Goal: Information Seeking & Learning: Learn about a topic

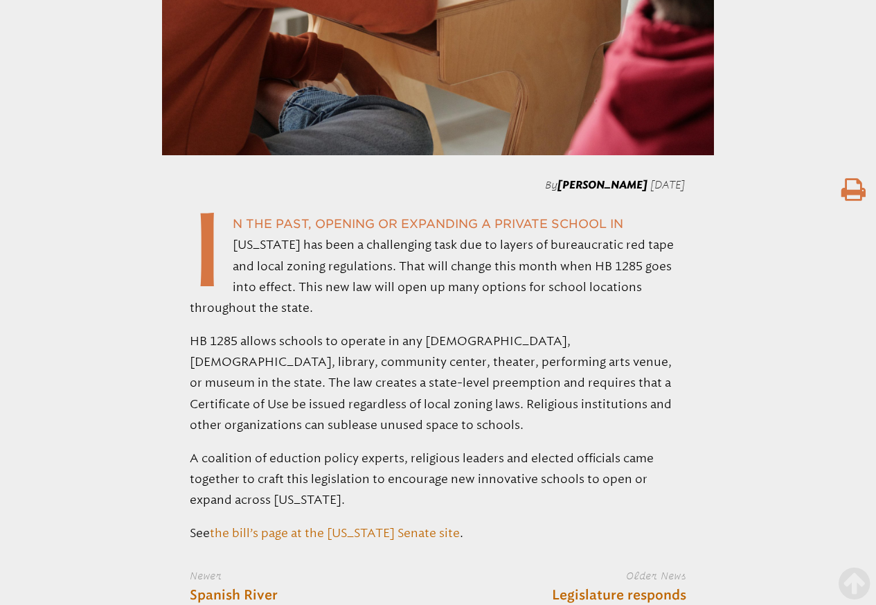
scroll to position [1163, 0]
